Goal: Obtain resource: Download file/media

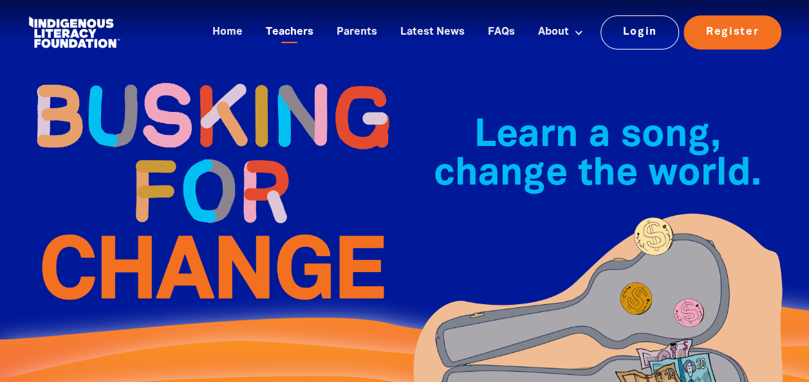
click at [282, 33] on link "Teachers" at bounding box center [289, 32] width 63 height 21
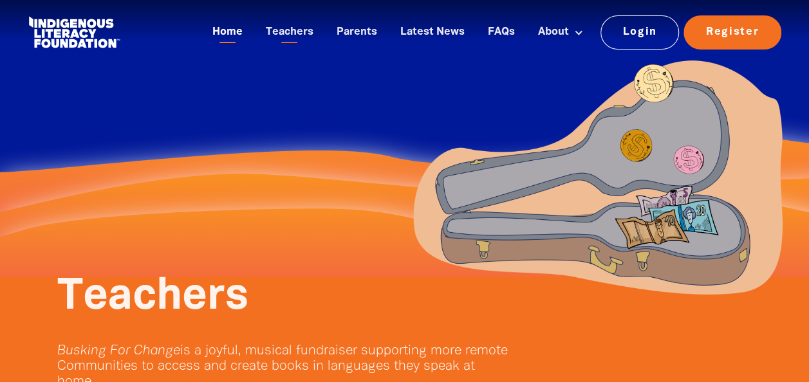
click at [232, 28] on link "Home" at bounding box center [228, 32] width 46 height 21
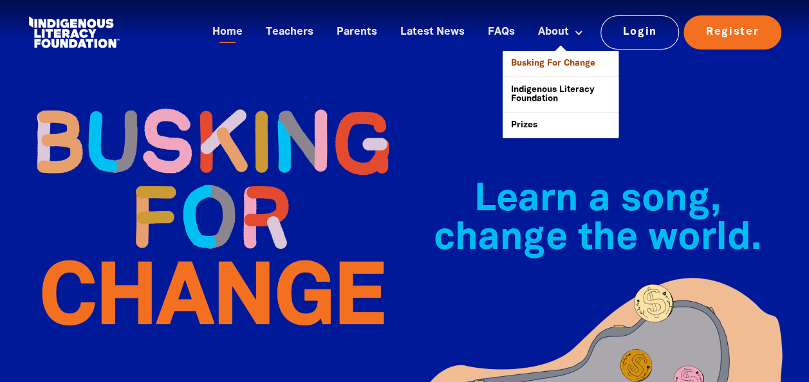
click at [548, 62] on link "Busking For Change" at bounding box center [560, 64] width 116 height 26
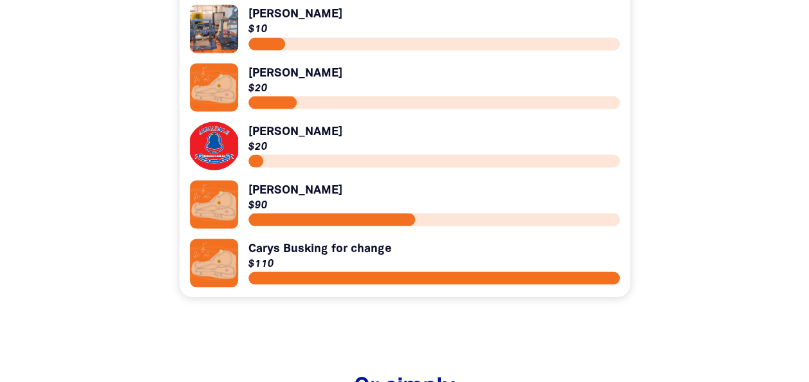
scroll to position [1094, 0]
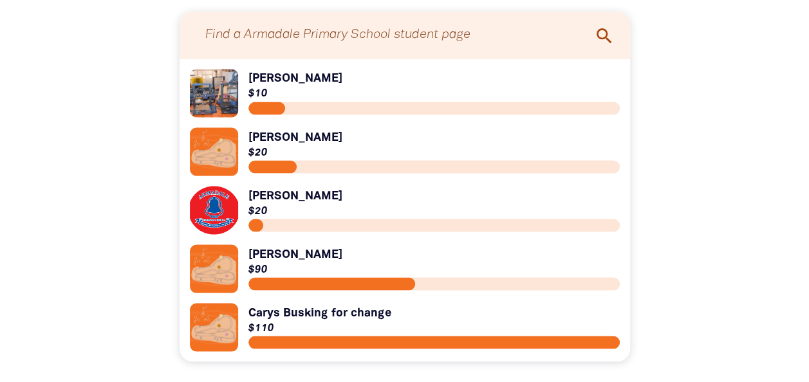
click at [209, 84] on link "Link to [PERSON_NAME]" at bounding box center [405, 93] width 430 height 48
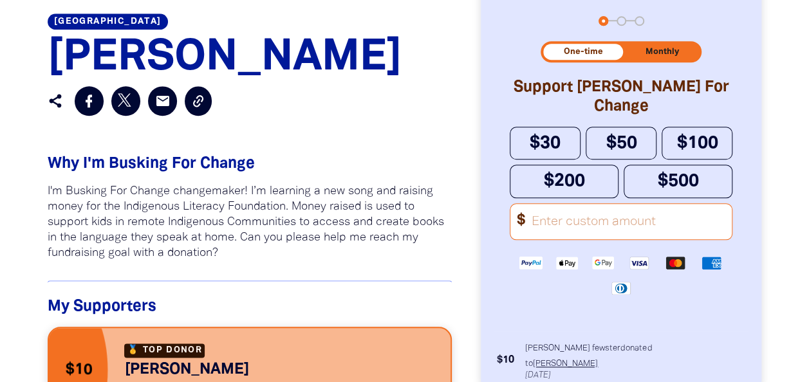
scroll to position [386, 0]
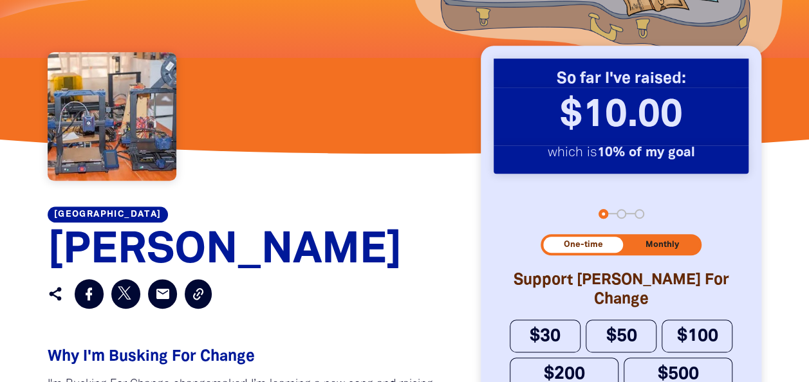
click at [109, 147] on div at bounding box center [112, 116] width 129 height 129
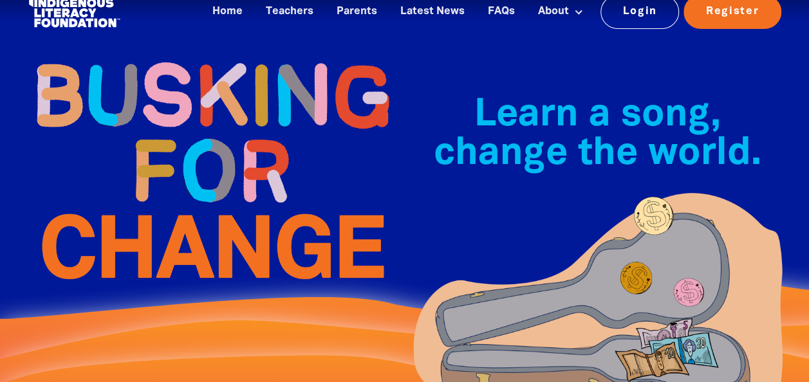
scroll to position [0, 0]
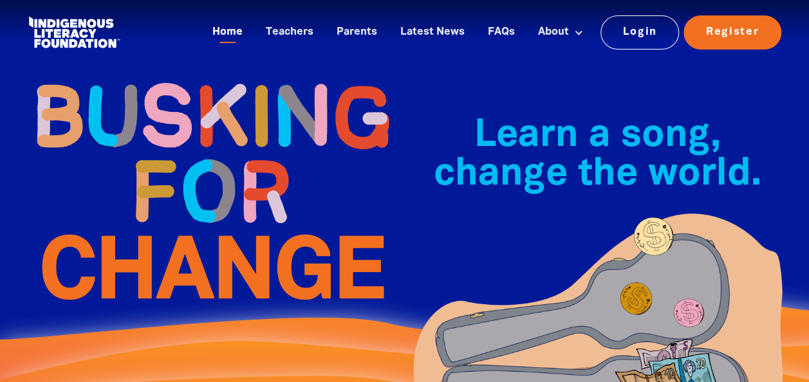
click at [233, 36] on link "Home" at bounding box center [228, 32] width 46 height 21
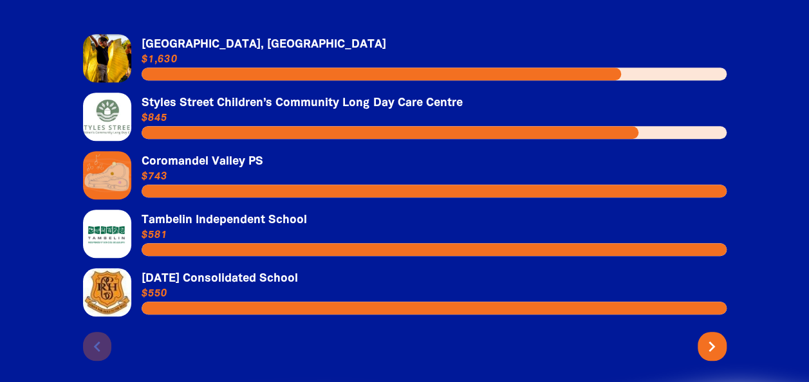
scroll to position [2830, 0]
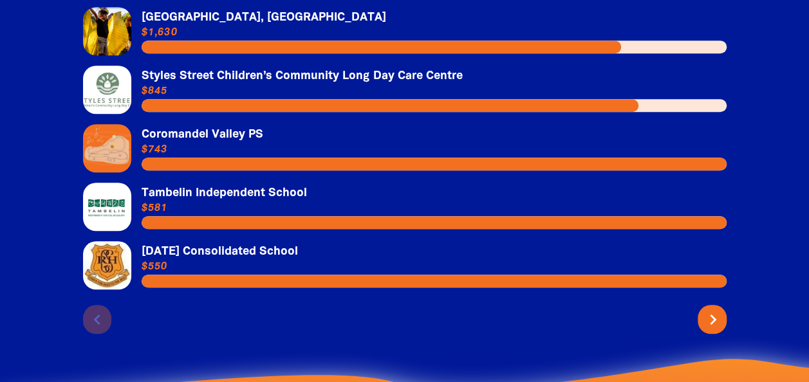
click at [713, 330] on icon "chevron_right" at bounding box center [712, 319] width 21 height 21
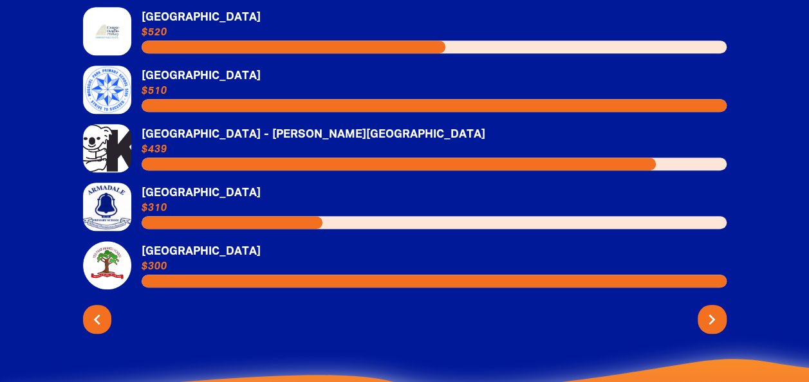
click at [128, 172] on link "Link to Koala Child Care Centre - Sutherland Hospital" at bounding box center [404, 148] width 643 height 48
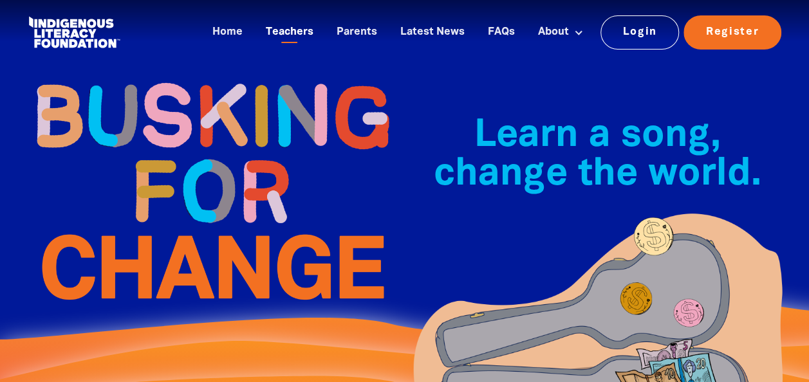
click at [301, 26] on link "Teachers" at bounding box center [289, 32] width 63 height 21
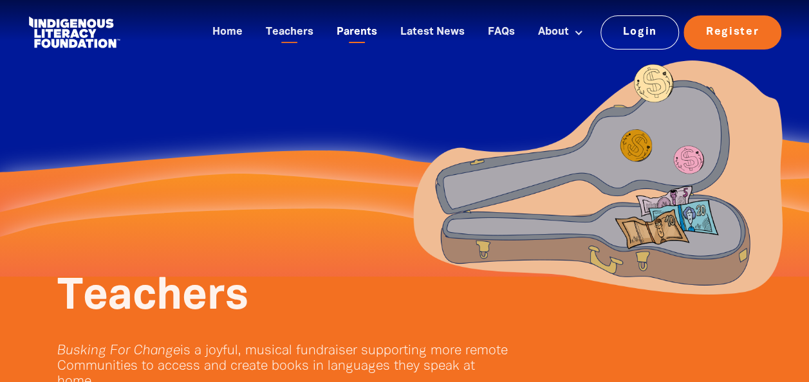
click at [349, 37] on link "Parents" at bounding box center [357, 32] width 56 height 21
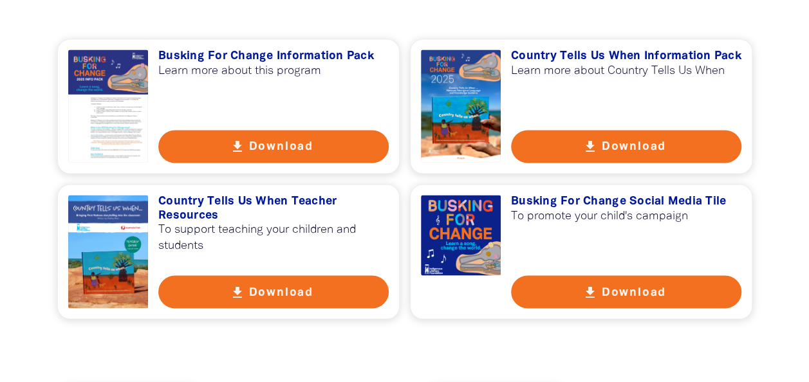
scroll to position [965, 0]
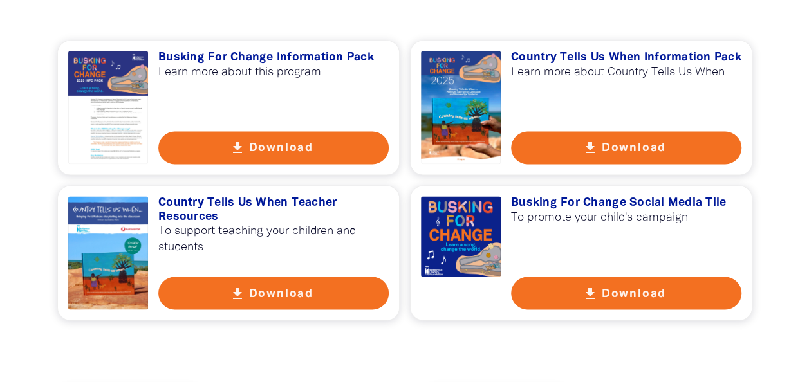
click at [569, 295] on button "get_app Download" at bounding box center [626, 293] width 230 height 33
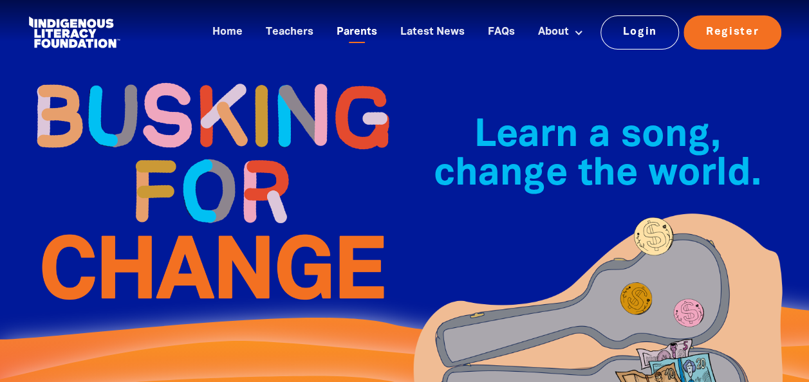
click at [369, 35] on link "Parents" at bounding box center [357, 32] width 56 height 21
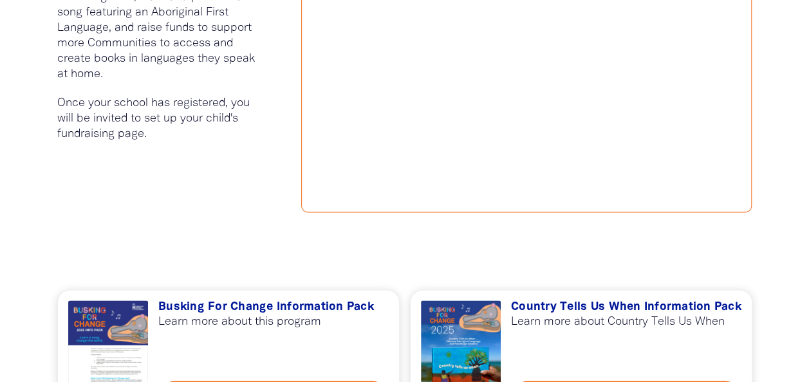
scroll to position [1029, 0]
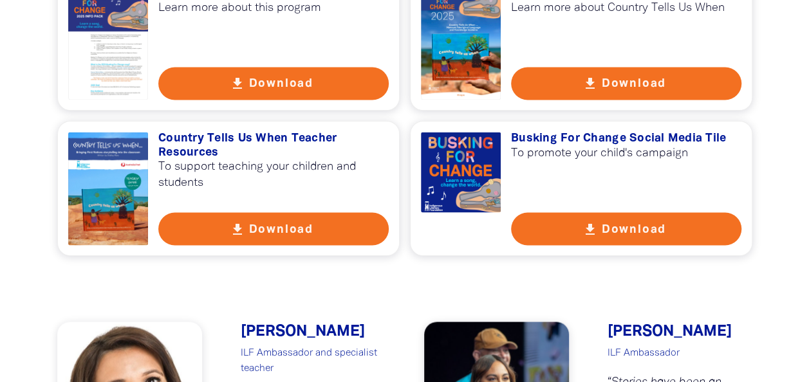
click at [629, 229] on button "get_app Download" at bounding box center [626, 228] width 230 height 33
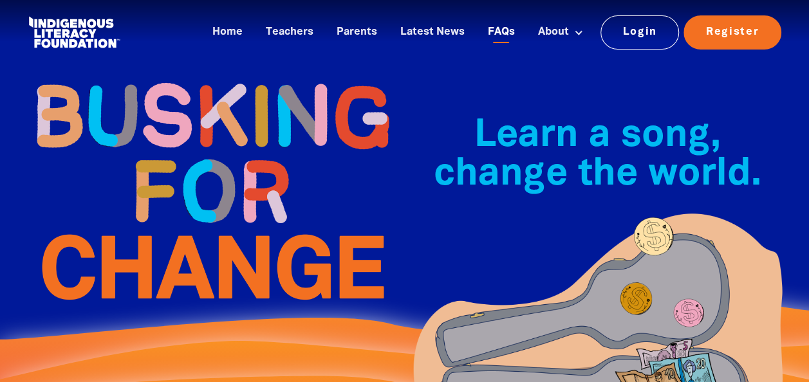
click at [500, 28] on link "FAQs" at bounding box center [501, 32] width 42 height 21
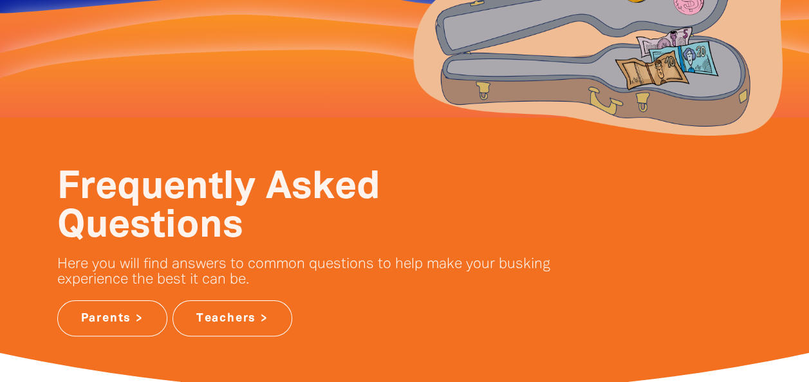
scroll to position [386, 0]
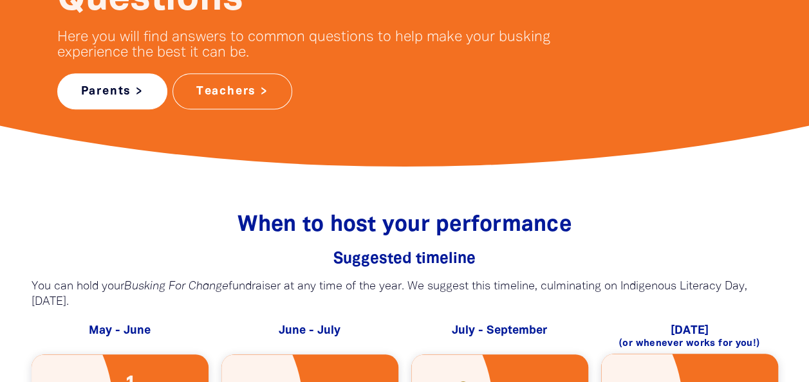
click at [130, 98] on link "Parents >" at bounding box center [112, 91] width 110 height 36
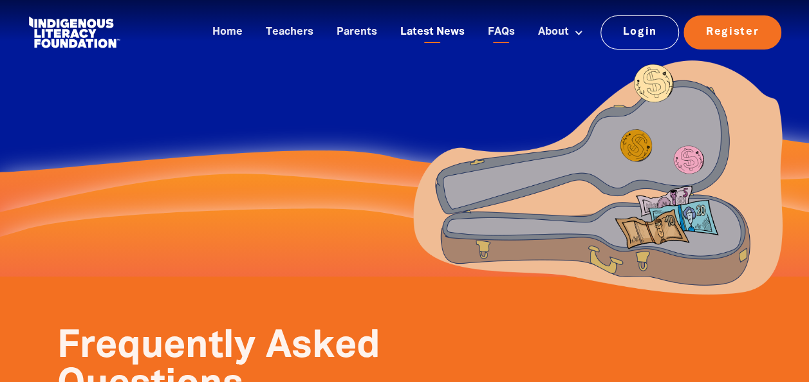
click at [418, 37] on link "Latest News" at bounding box center [432, 32] width 80 height 21
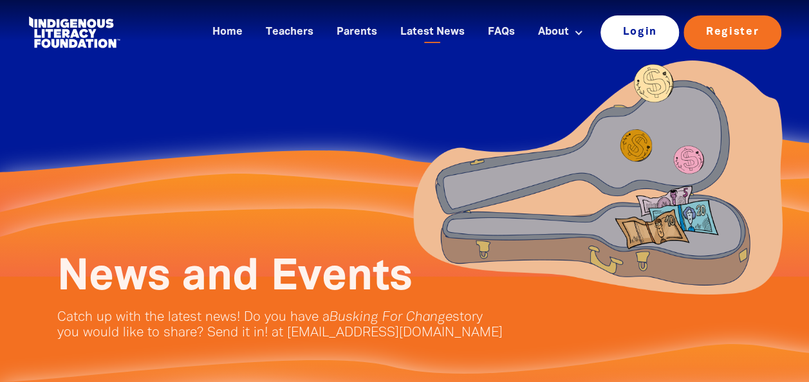
click at [661, 36] on link "Login" at bounding box center [639, 31] width 79 height 33
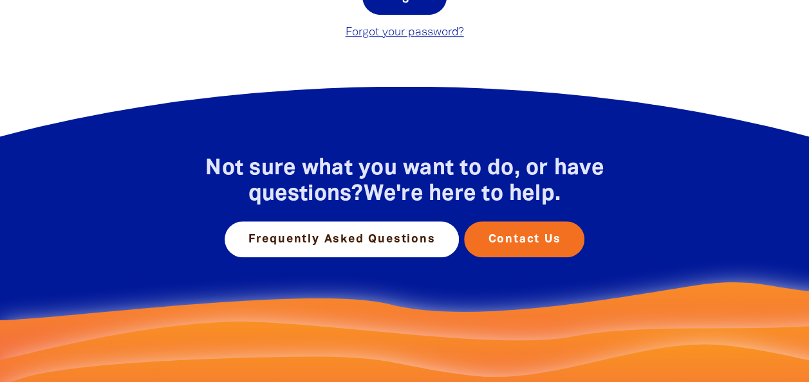
scroll to position [386, 0]
